Goal: Communication & Community: Connect with others

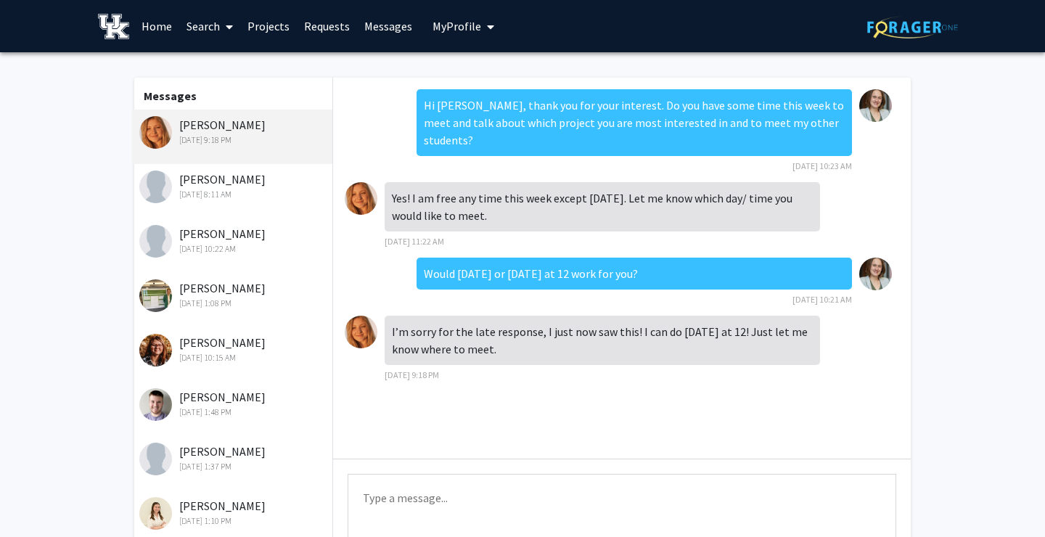
click at [201, 209] on div "[PERSON_NAME] [DATE] 8:11 AM" at bounding box center [232, 191] width 200 height 54
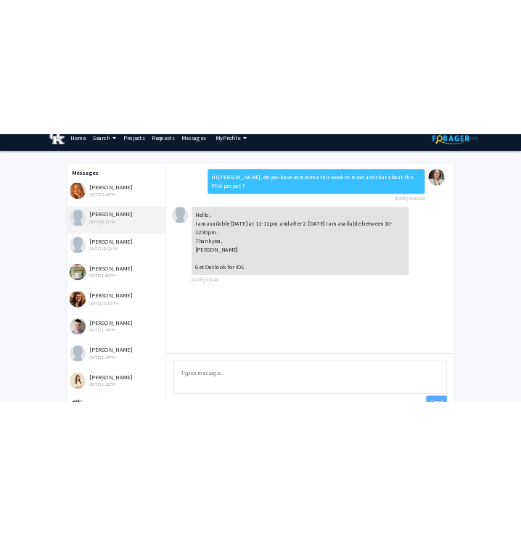
scroll to position [20, 0]
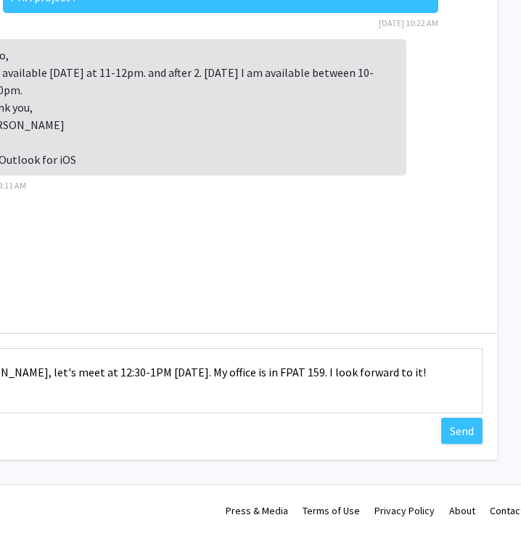
scroll to position [126, 350]
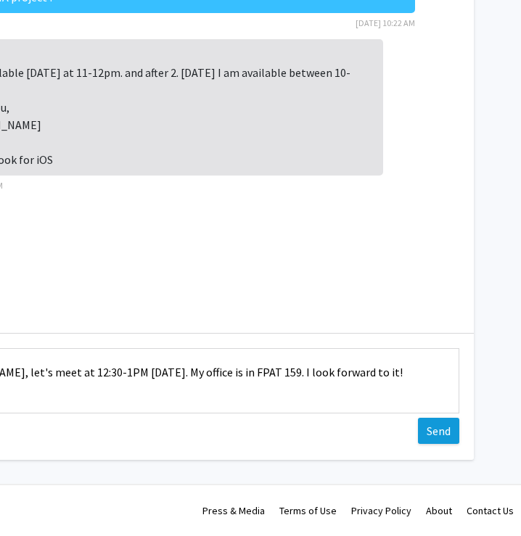
type textarea "Hi [PERSON_NAME], let's meet at 12:30-1PM [DATE]. My office is in FPAT 159. I l…"
click at [435, 432] on button "Send" at bounding box center [438, 431] width 41 height 26
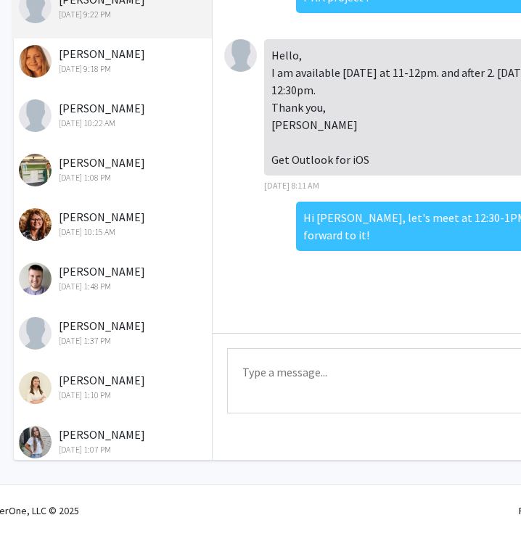
scroll to position [126, 31]
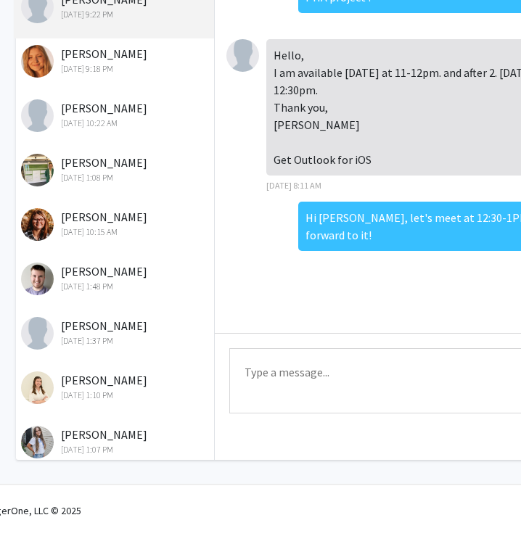
click at [355, 390] on textarea "Type a message" at bounding box center [503, 380] width 548 height 65
drag, startPoint x: 266, startPoint y: 369, endPoint x: 176, endPoint y: 374, distance: 90.8
click at [229, 374] on textarea "Ups! I meant 12-12:30PM." at bounding box center [503, 380] width 548 height 65
click at [455, 363] on textarea "Actually, I meant 12-12:30PM." at bounding box center [503, 380] width 548 height 65
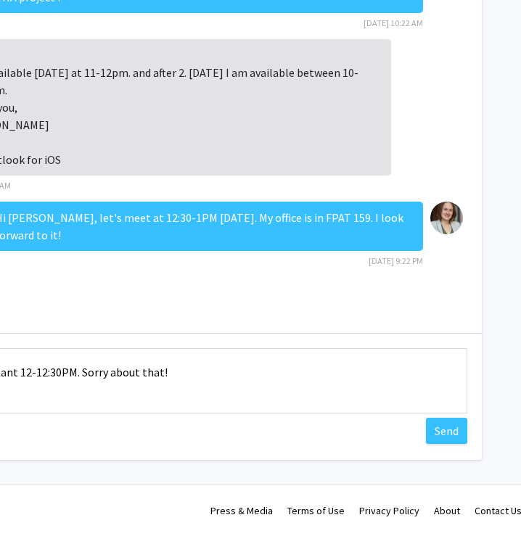
scroll to position [126, 350]
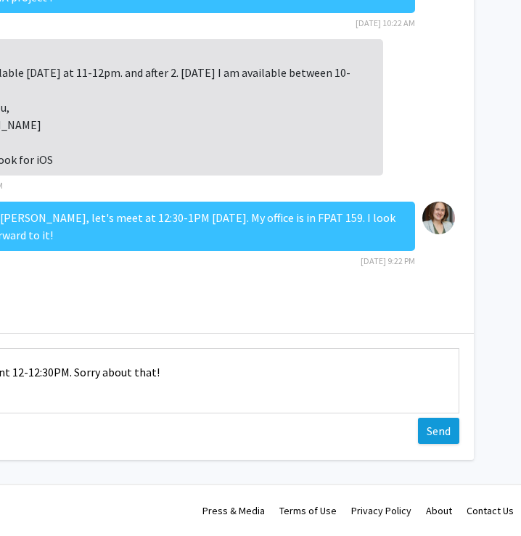
type textarea "Actually, I meant 12-12:30PM. Sorry about that!"
click at [442, 429] on button "Send" at bounding box center [438, 431] width 41 height 26
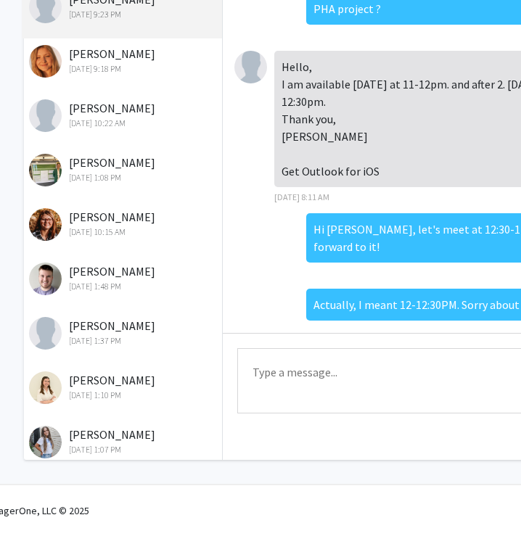
scroll to position [0, 0]
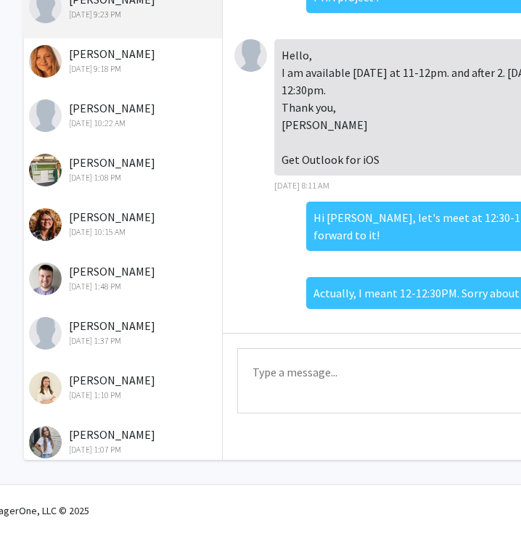
click at [151, 62] on div "[PERSON_NAME] [DATE] 9:18 PM" at bounding box center [123, 60] width 189 height 30
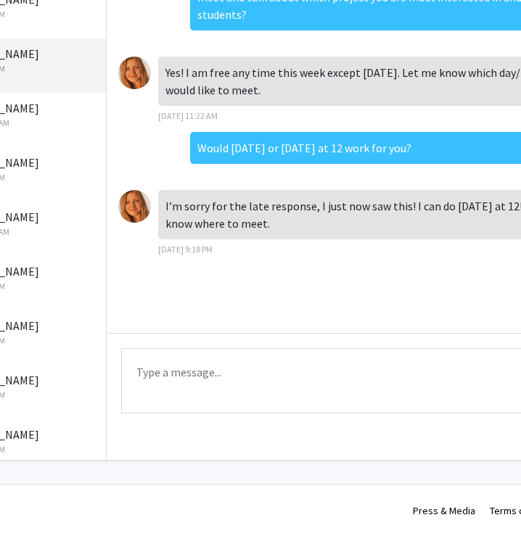
scroll to position [126, 80]
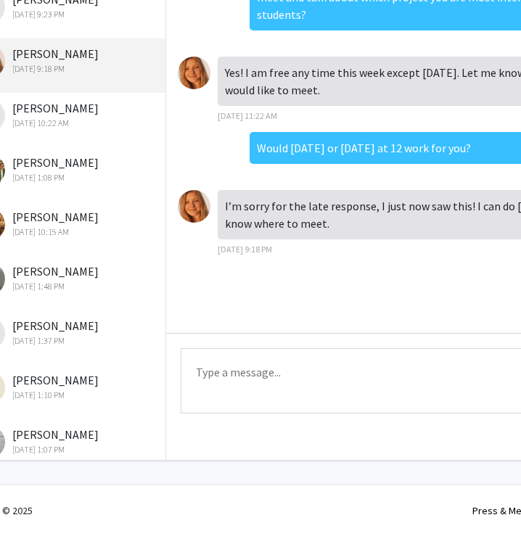
click at [285, 349] on textarea "Type a message" at bounding box center [455, 380] width 548 height 65
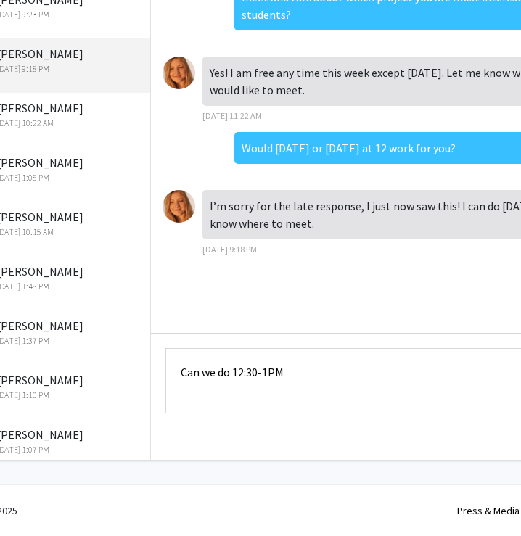
scroll to position [126, 94]
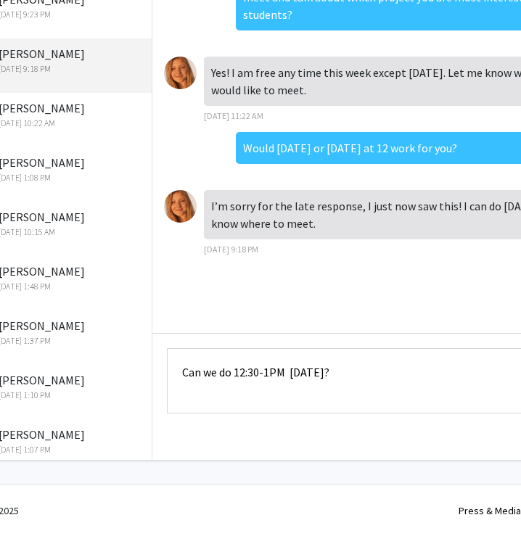
click at [291, 371] on textarea "Can we do 12:30-1PM [DATE]?" at bounding box center [441, 380] width 548 height 65
click at [417, 374] on textarea "Can we do 12:30-1PM [DATE]?" at bounding box center [441, 380] width 548 height 65
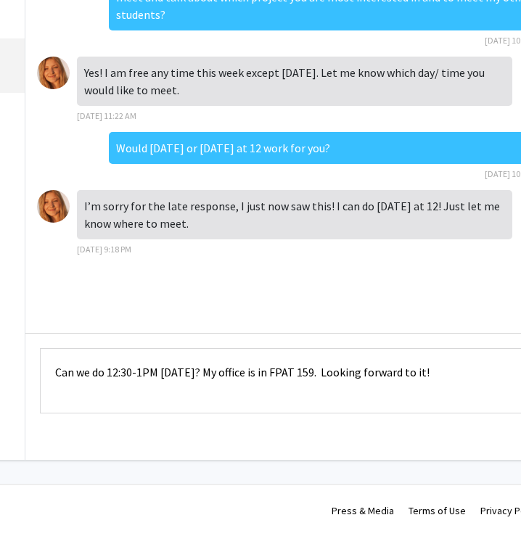
scroll to position [126, 350]
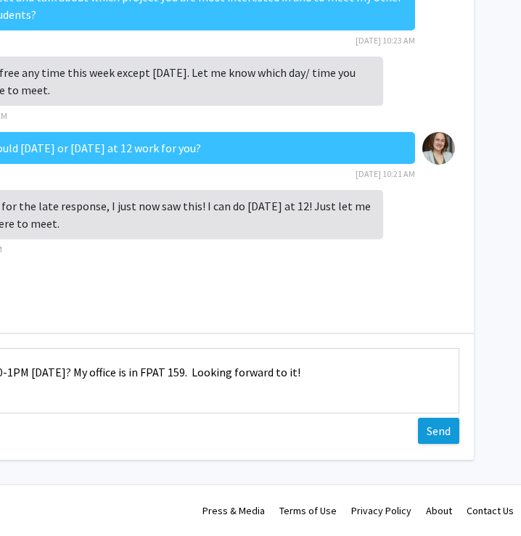
type textarea "Can we do 12:30-1PM [DATE]? My office is in FPAT 159. Looking forward to it!"
click at [444, 419] on button "Send" at bounding box center [438, 431] width 41 height 26
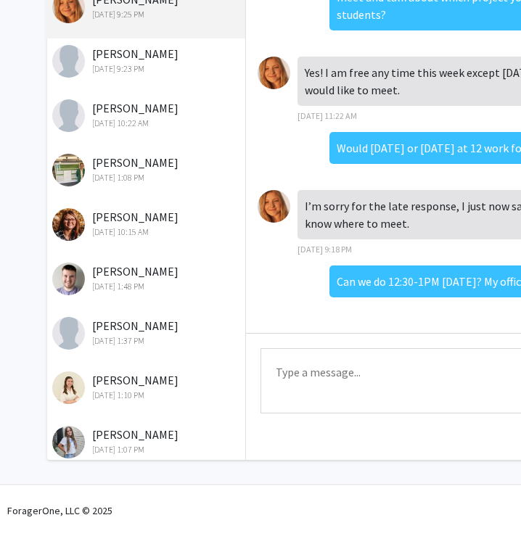
scroll to position [126, 3]
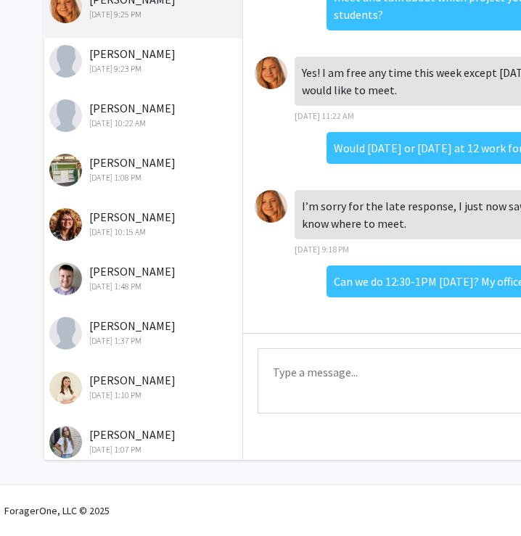
click at [112, 145] on div "[PERSON_NAME] [DATE] 10:22 AM" at bounding box center [142, 120] width 200 height 54
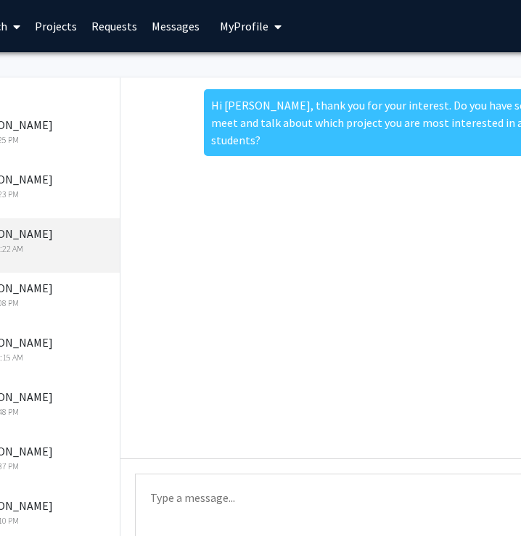
scroll to position [0, 0]
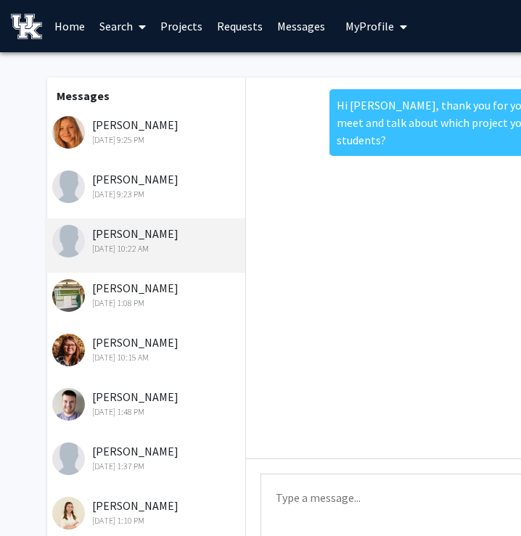
click at [235, 33] on link "Requests" at bounding box center [240, 26] width 60 height 51
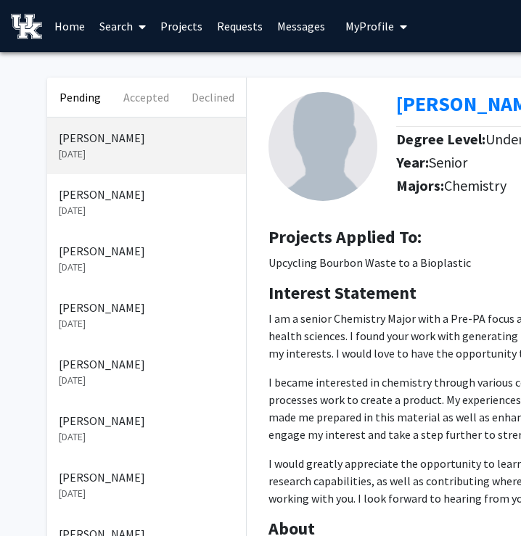
click at [110, 197] on p "[PERSON_NAME]" at bounding box center [147, 194] width 176 height 17
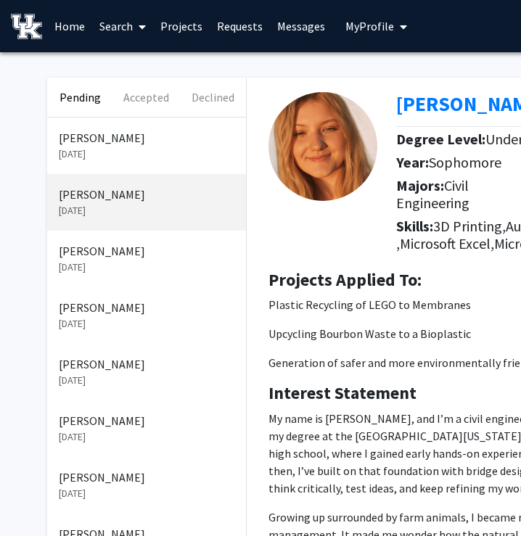
click at [60, 38] on link "Home" at bounding box center [69, 26] width 45 height 51
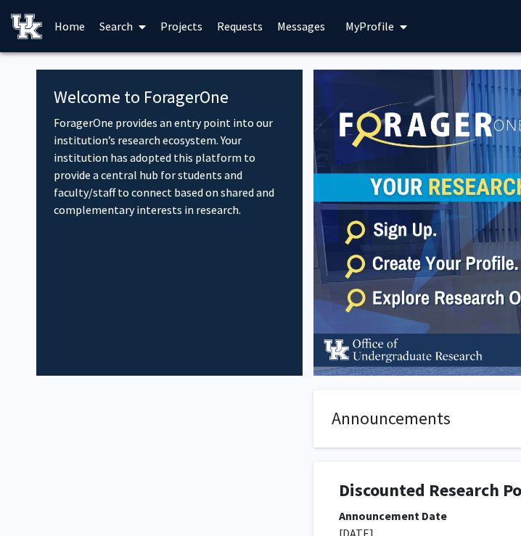
click at [290, 15] on link "Messages" at bounding box center [301, 26] width 62 height 51
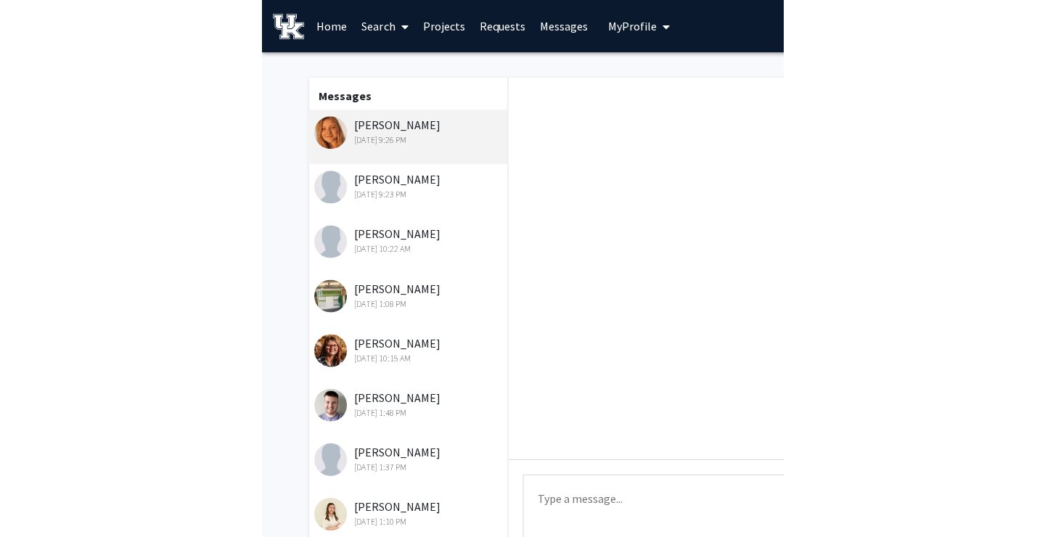
scroll to position [43, 0]
